Goal: Register for event/course

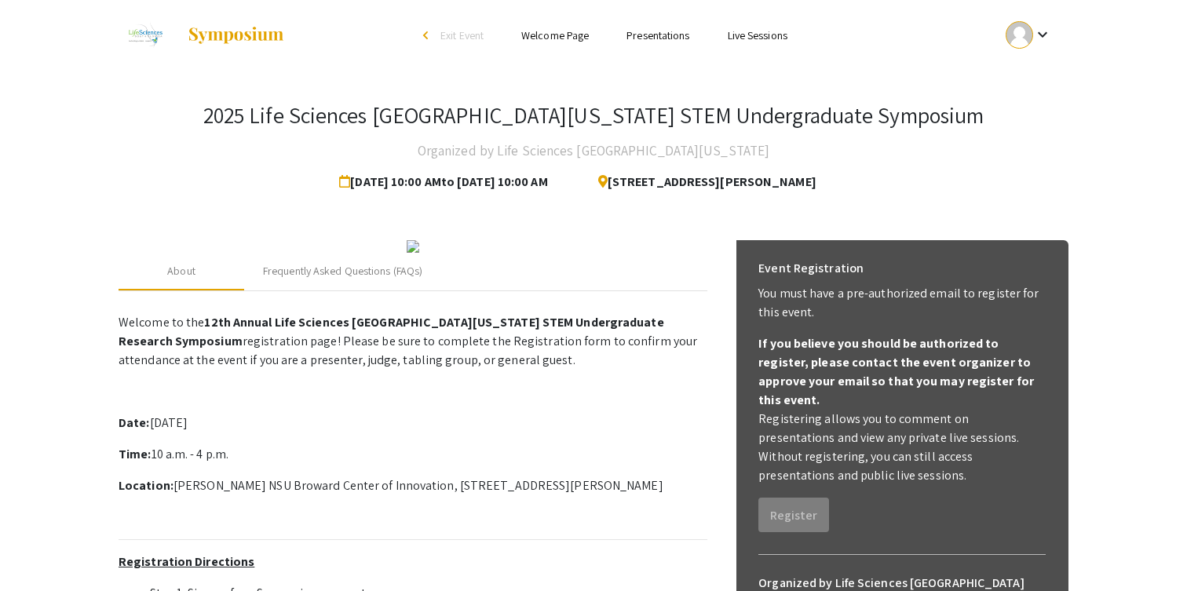
click at [1034, 37] on mat-icon "keyboard_arrow_down" at bounding box center [1042, 34] width 19 height 19
click at [1034, 79] on button "My Account" at bounding box center [1037, 78] width 97 height 38
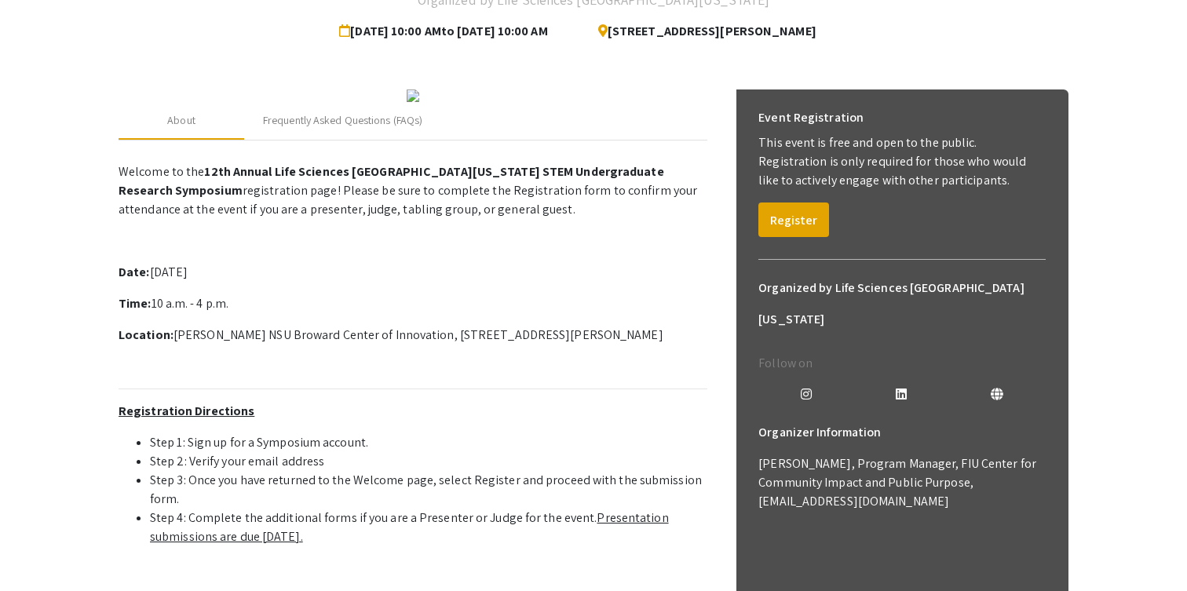
scroll to position [186, 0]
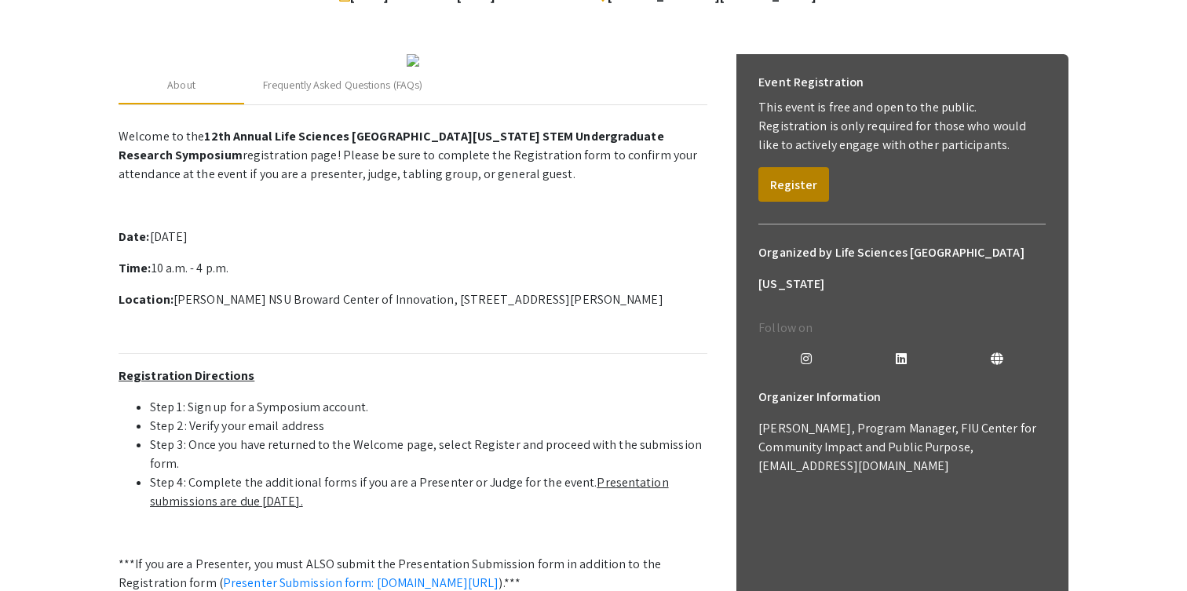
click at [805, 188] on button "Register" at bounding box center [793, 184] width 71 height 35
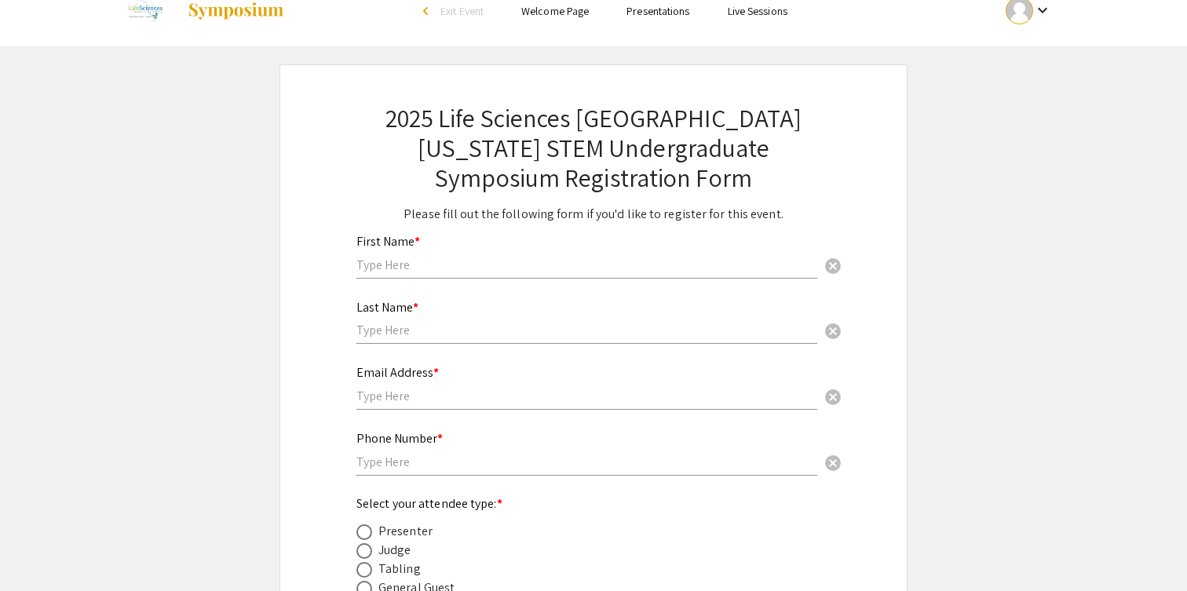
scroll to position [15, 0]
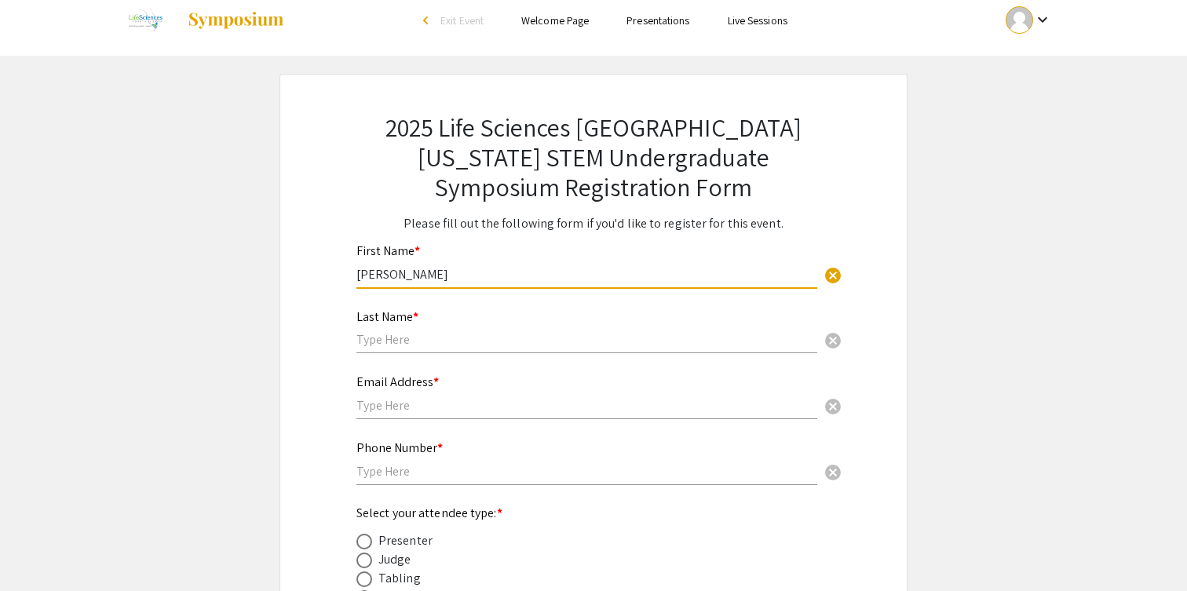
type input "[PERSON_NAME]"
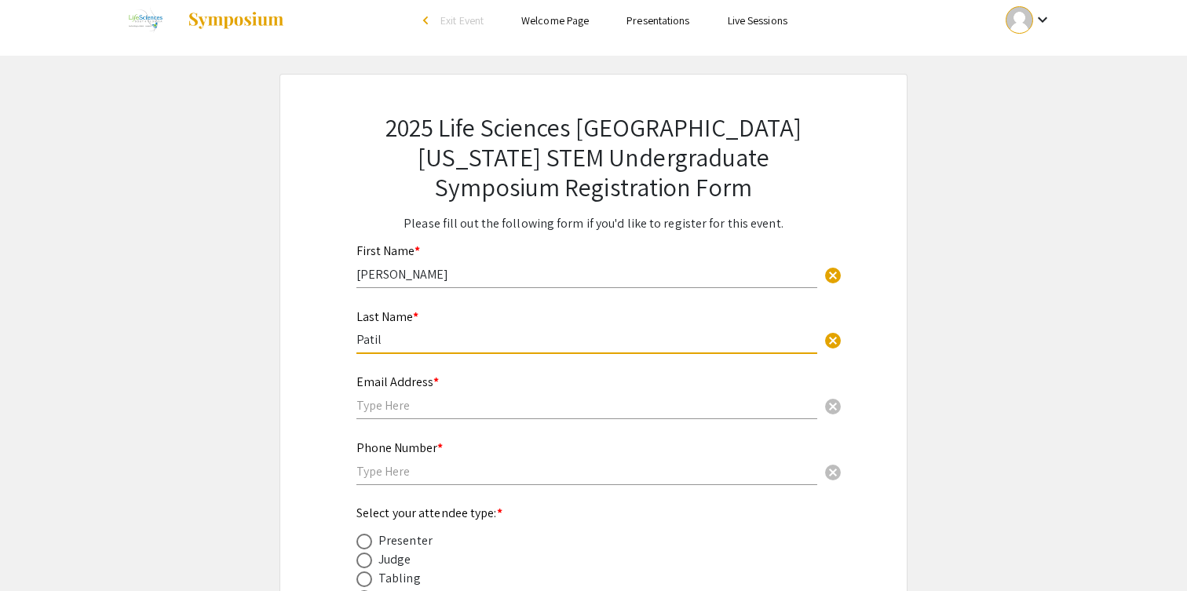
type input "Patil"
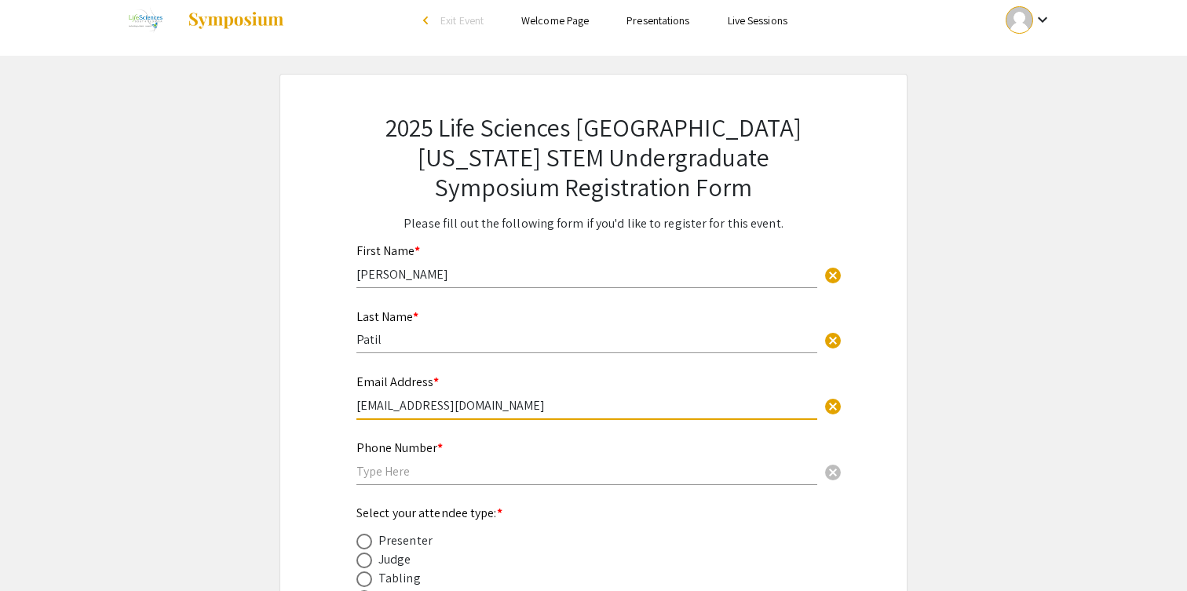
type input "[EMAIL_ADDRESS][DOMAIN_NAME]"
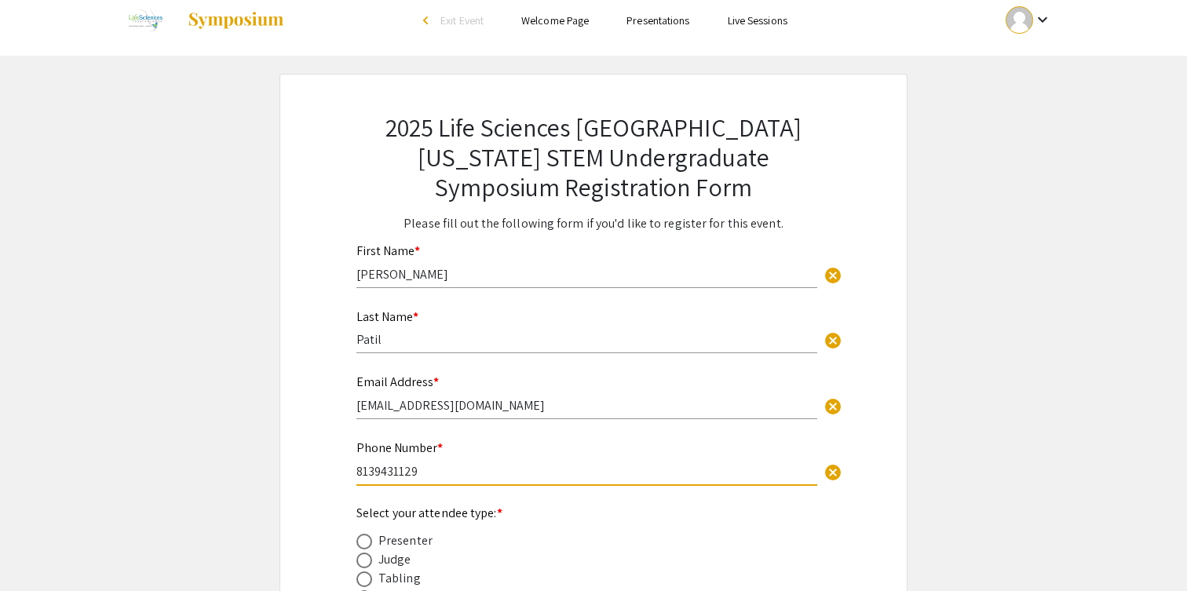
scroll to position [153, 0]
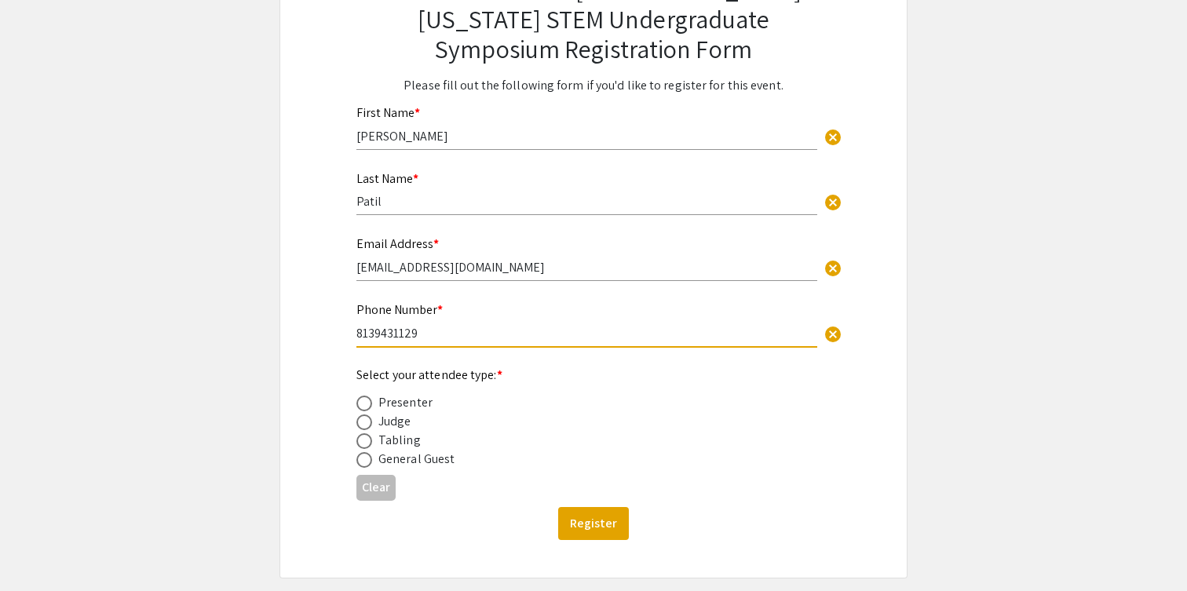
type input "8139431129"
click at [364, 396] on mat-radio-button at bounding box center [367, 402] width 22 height 19
click at [360, 402] on span at bounding box center [364, 404] width 16 height 16
click at [360, 402] on input "radio" at bounding box center [364, 404] width 16 height 16
radio input "true"
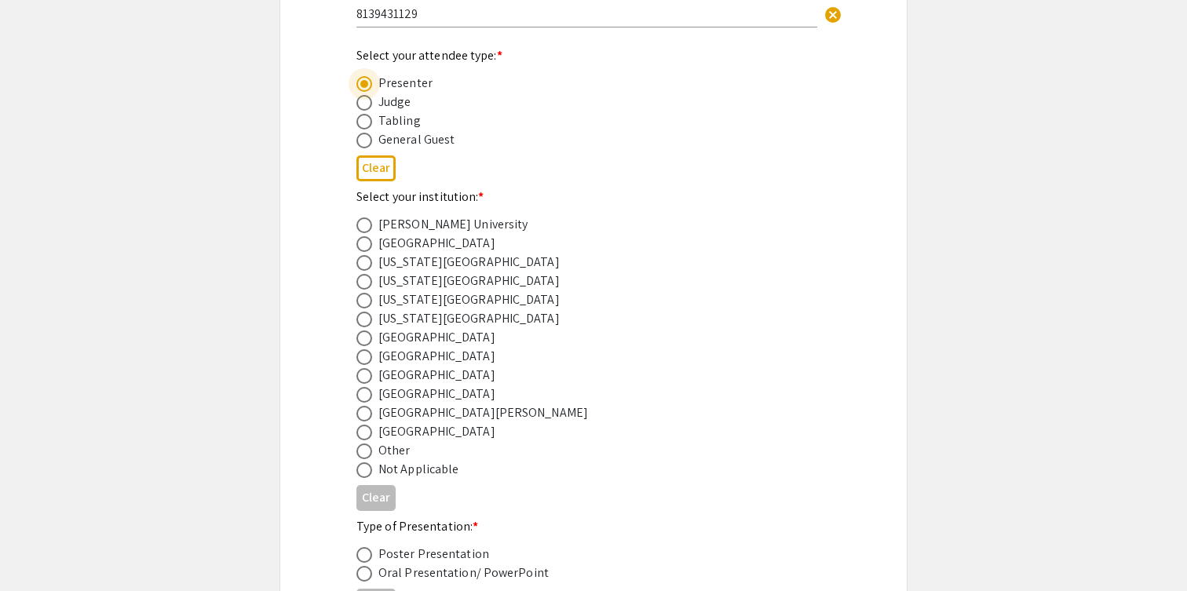
scroll to position [506, 0]
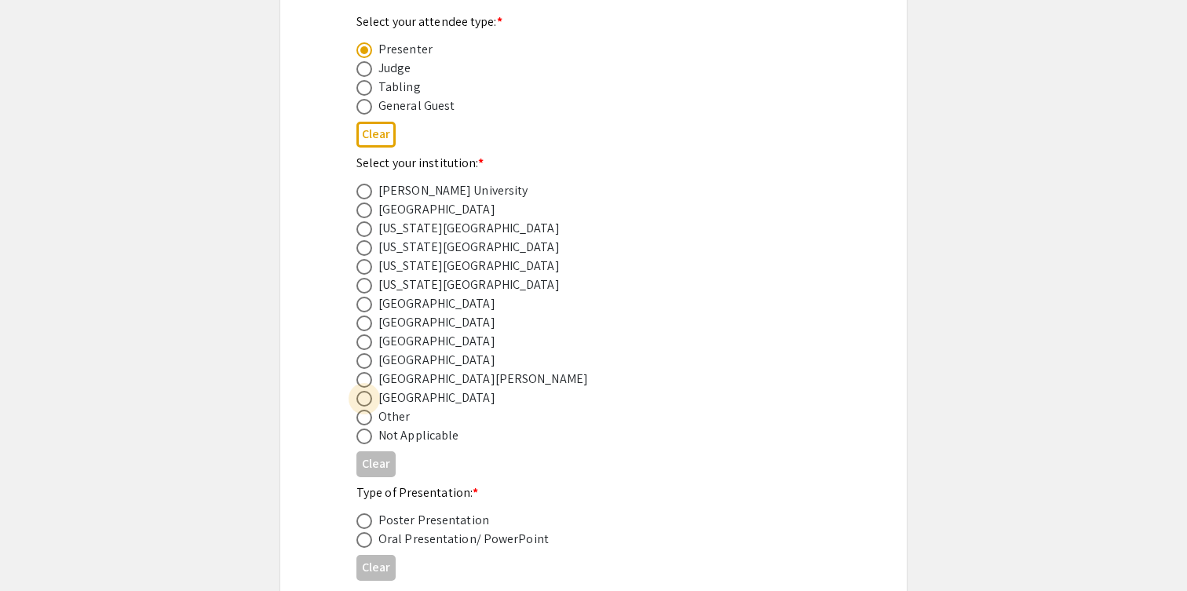
click at [370, 400] on span at bounding box center [364, 399] width 16 height 16
click at [370, 400] on input "radio" at bounding box center [364, 399] width 16 height 16
radio input "true"
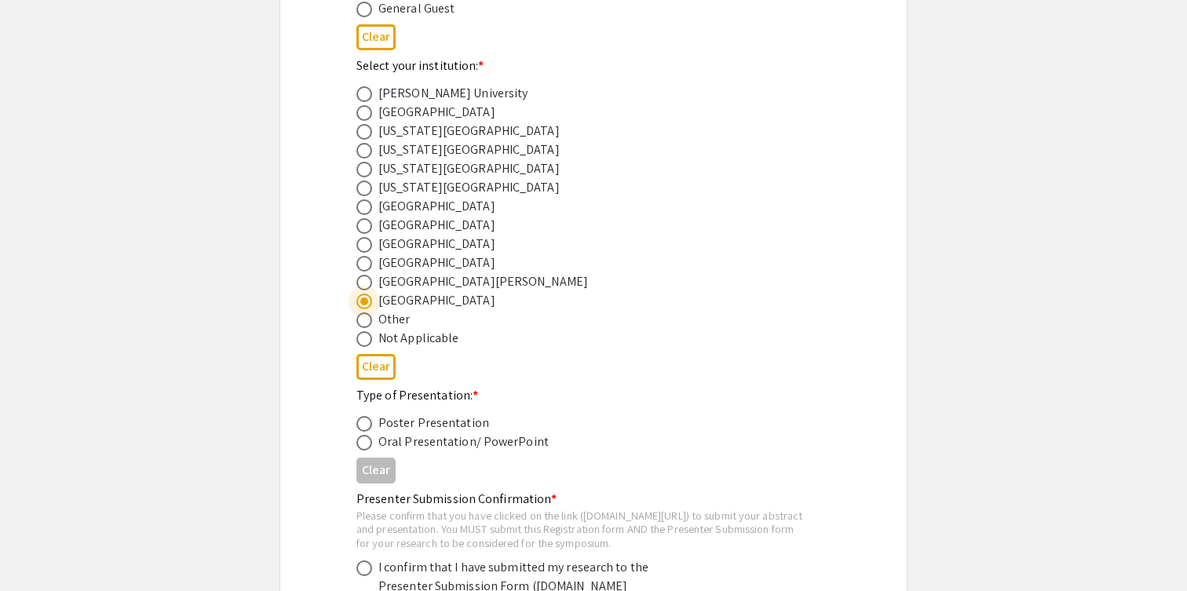
scroll to position [608, 0]
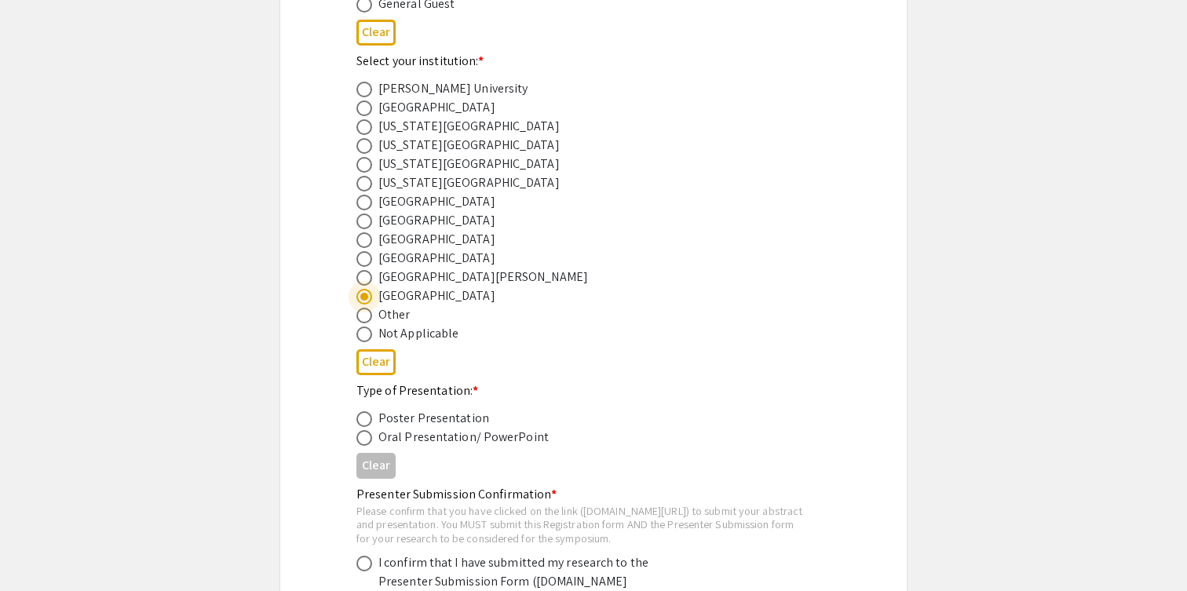
click at [361, 410] on mat-radio-button at bounding box center [367, 418] width 22 height 19
click at [363, 414] on span at bounding box center [364, 419] width 16 height 16
click at [363, 414] on input "radio" at bounding box center [364, 419] width 16 height 16
radio input "true"
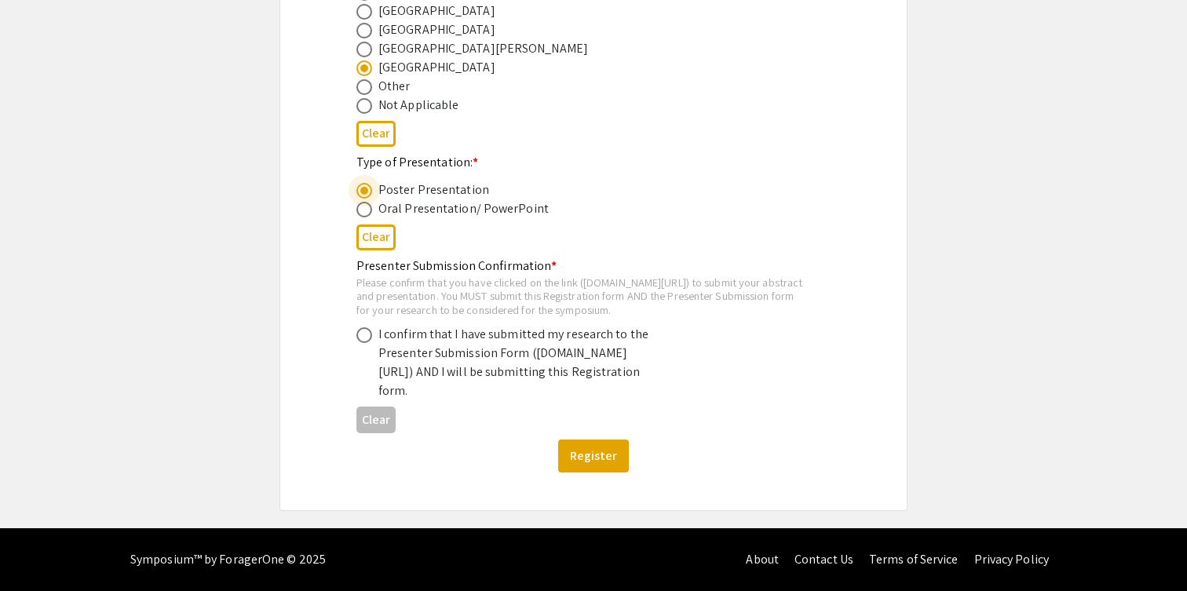
scroll to position [868, 0]
drag, startPoint x: 382, startPoint y: 355, endPoint x: 432, endPoint y: 380, distance: 55.5
click at [432, 380] on div "I confirm that I have submitted my research to the Presenter Submission Form ([…" at bounding box center [515, 362] width 275 height 75
copy div "[DOMAIN_NAME][URL]"
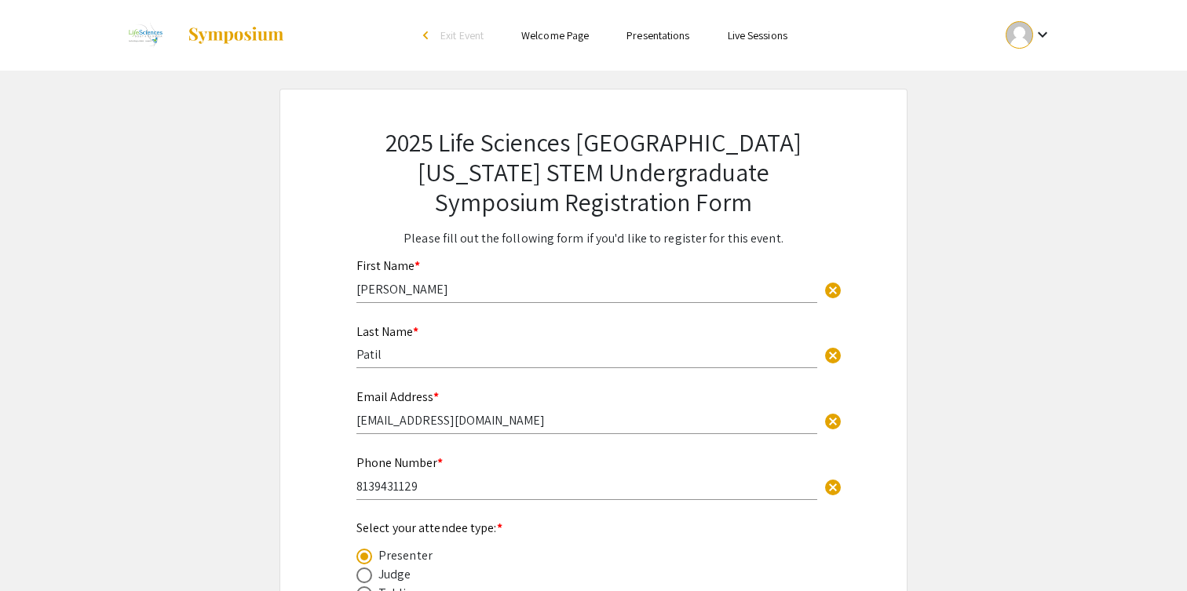
scroll to position [0, 0]
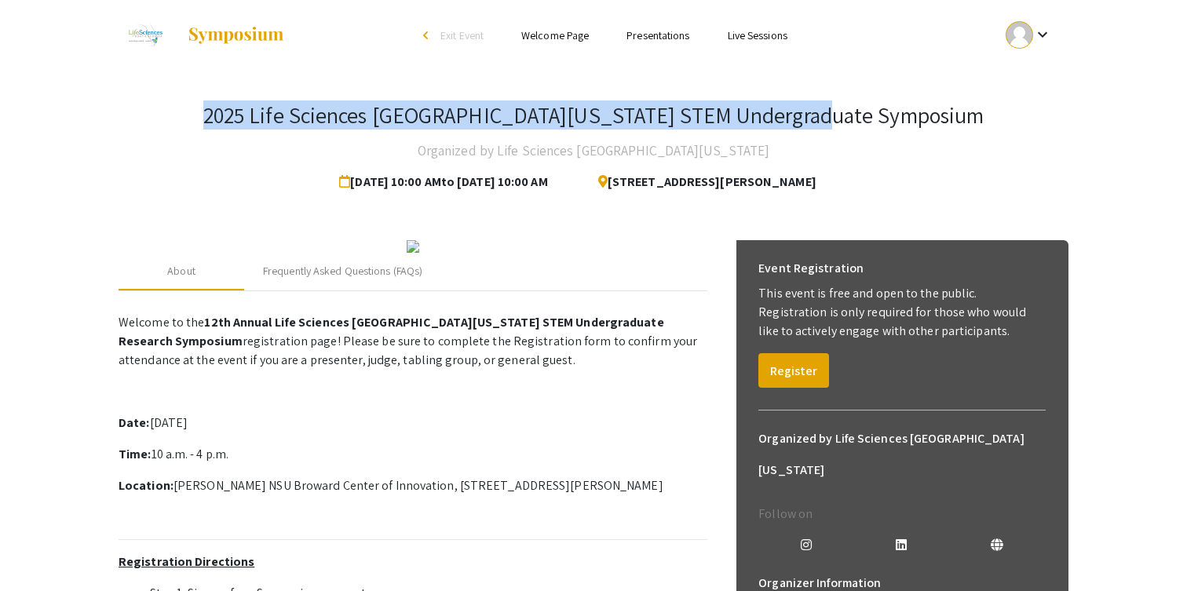
drag, startPoint x: 291, startPoint y: 120, endPoint x: 924, endPoint y: 125, distance: 632.7
click at [924, 125] on div "2025 Life Sciences [GEOGRAPHIC_DATA][US_STATE] STEM Undergraduate Symposium Org…" at bounding box center [594, 150] width 950 height 96
copy h3 "2025 Life Sciences [GEOGRAPHIC_DATA][US_STATE] STEM Undergraduate Symposium"
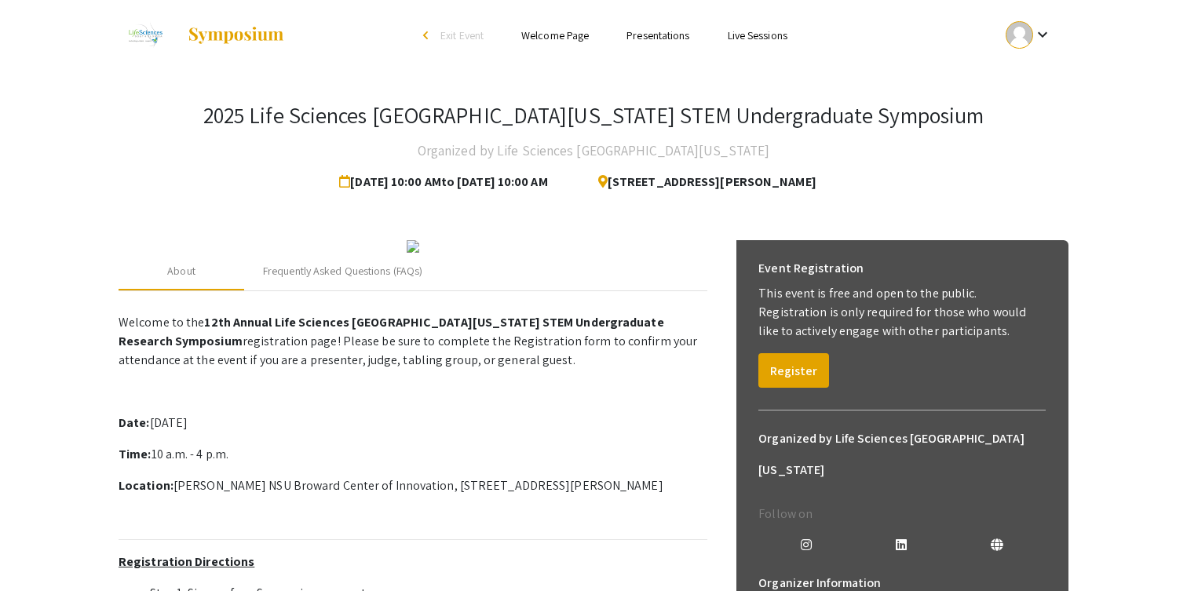
click at [288, 118] on div "2025 Life Sciences [GEOGRAPHIC_DATA][US_STATE] STEM Undergraduate Symposium Org…" at bounding box center [594, 150] width 950 height 96
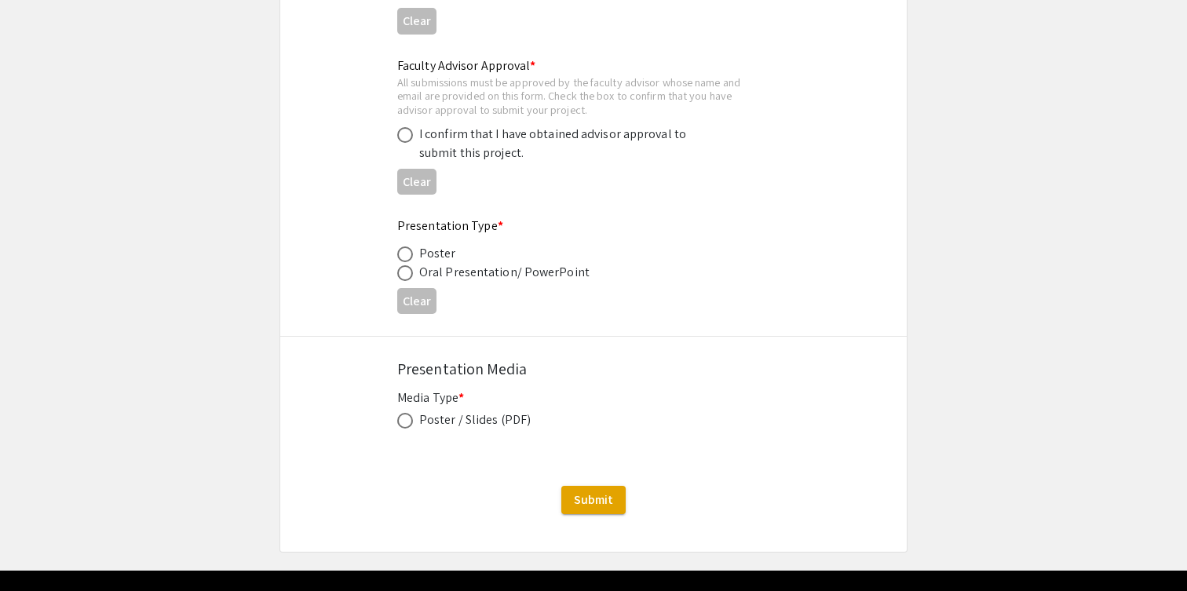
scroll to position [2378, 0]
